Goal: Navigation & Orientation: Understand site structure

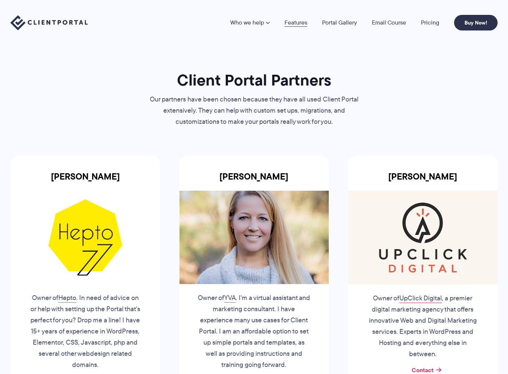
click at [294, 20] on link "Features" at bounding box center [295, 23] width 23 height 6
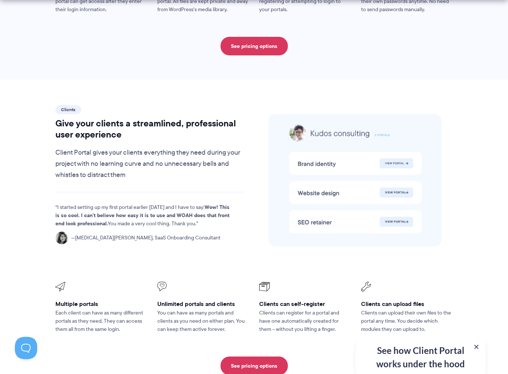
scroll to position [1487, 0]
